Goal: Transaction & Acquisition: Purchase product/service

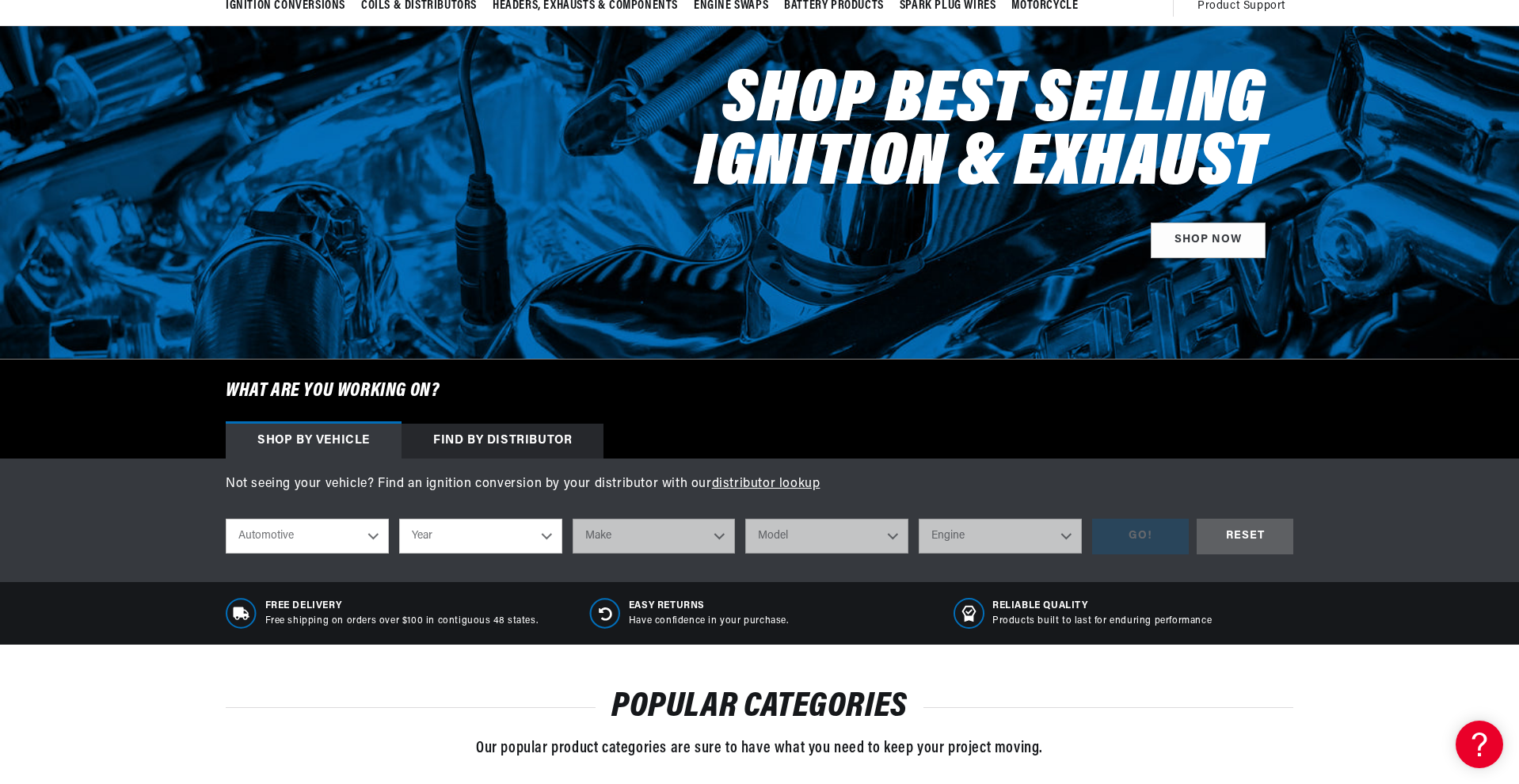
select select "1967"
select select "Volkswagen"
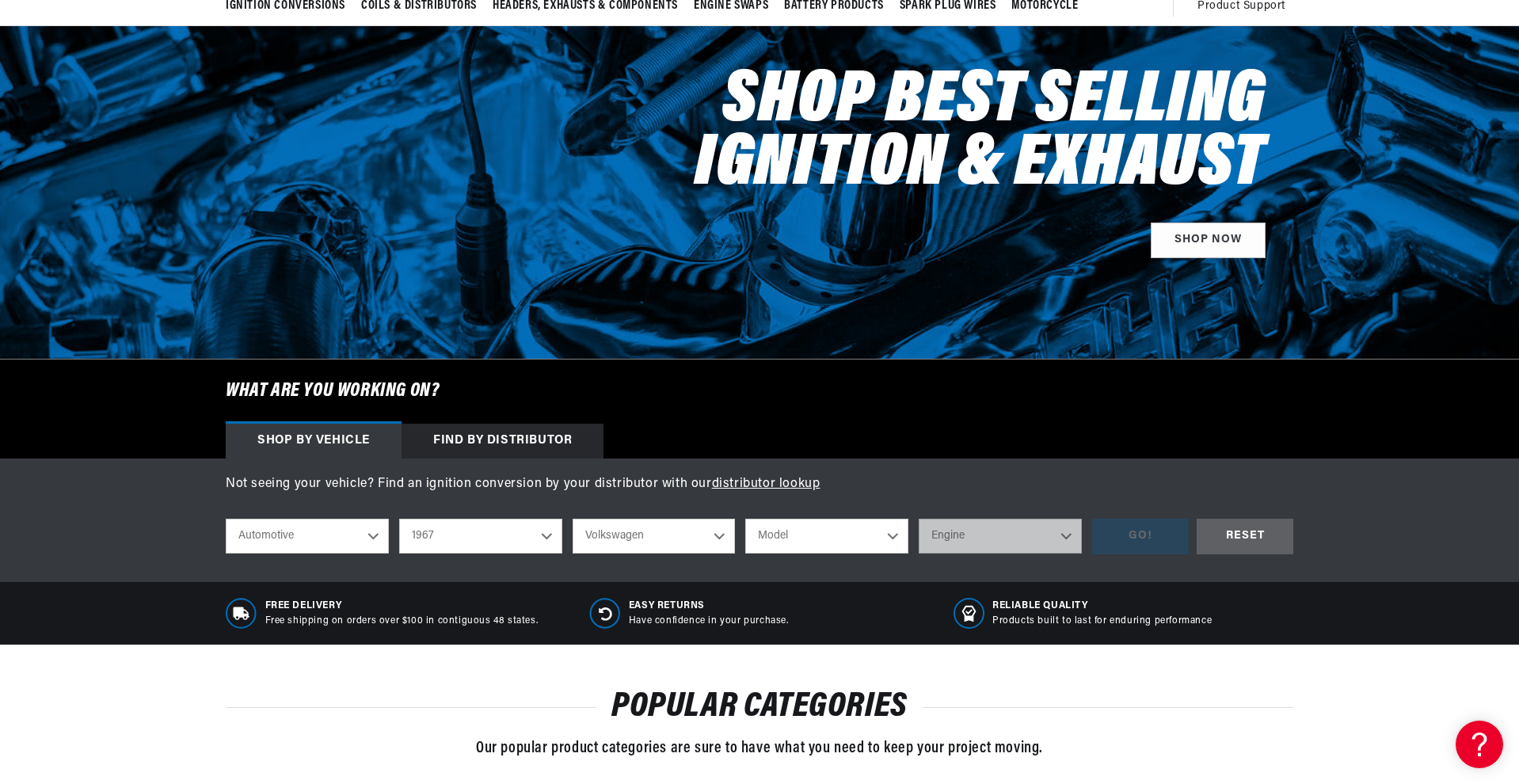
select select "Beetle"
click at [1125, 544] on div "GO! RESET" at bounding box center [1193, 536] width 201 height 35
click at [1138, 541] on div "GO! RESET" at bounding box center [1193, 536] width 201 height 35
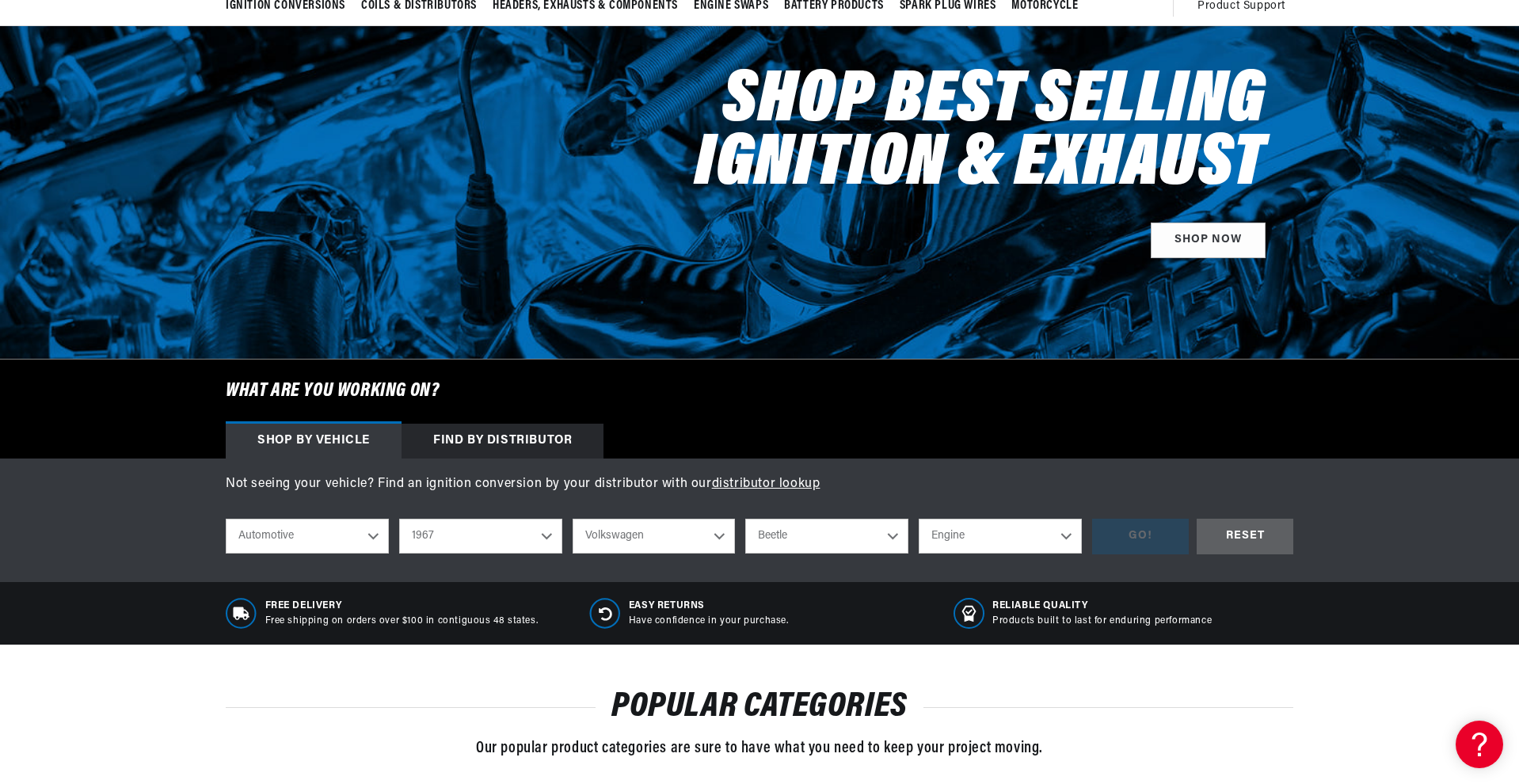
scroll to position [0, 480]
select select "1.5L"
click at [1134, 540] on div "GO!" at bounding box center [1140, 536] width 96 height 35
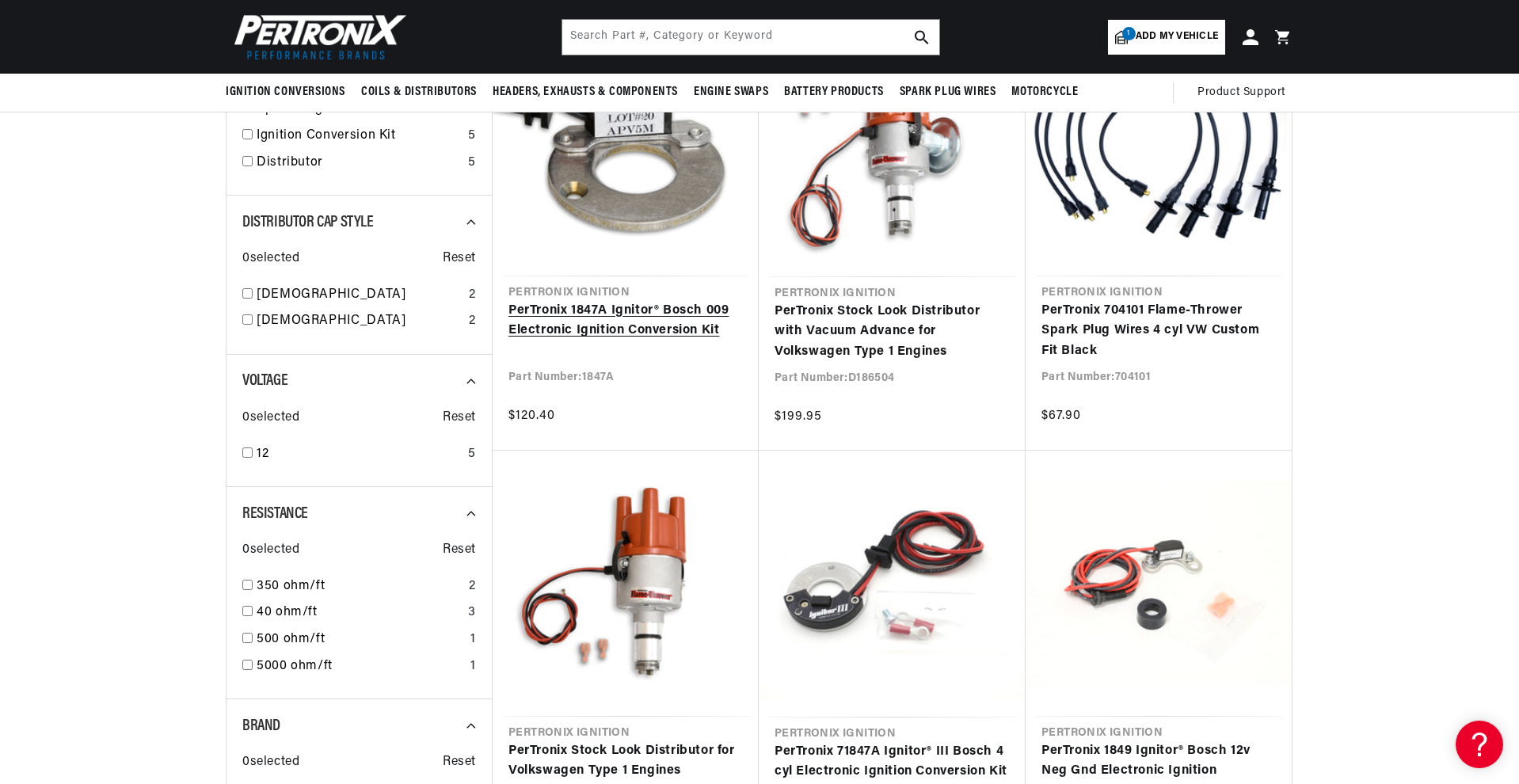
scroll to position [274, 0]
